Goal: Download file/media

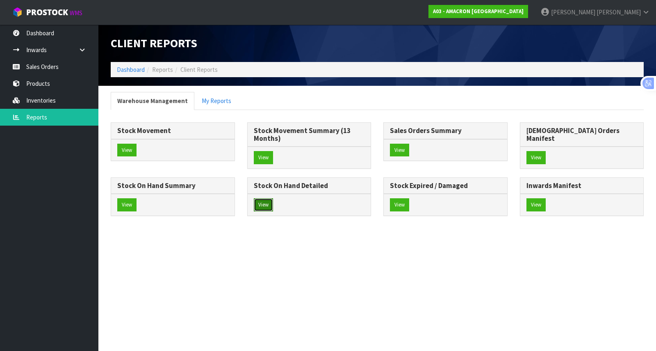
click at [273, 198] on button "View" at bounding box center [263, 204] width 19 height 13
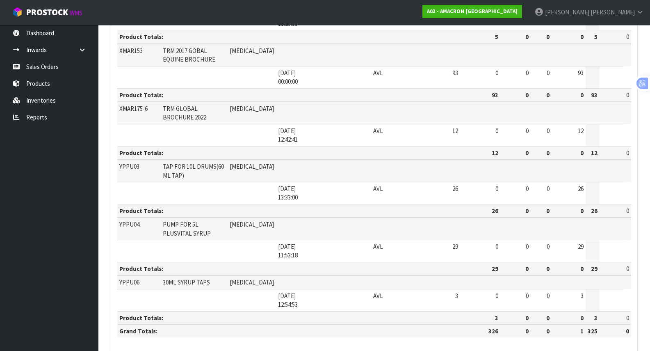
scroll to position [1203, 0]
